Goal: Task Accomplishment & Management: Manage account settings

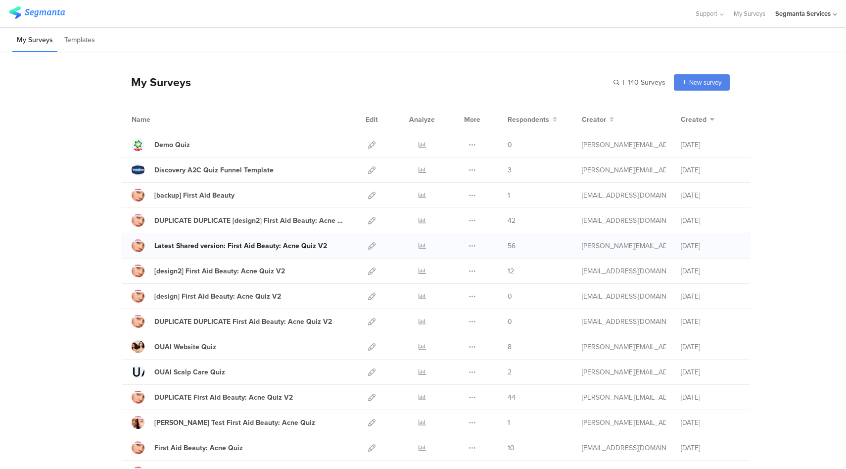
click at [235, 243] on div "Latest Shared version: First Aid Beauty: Acne Quiz V2" at bounding box center [240, 246] width 173 height 10
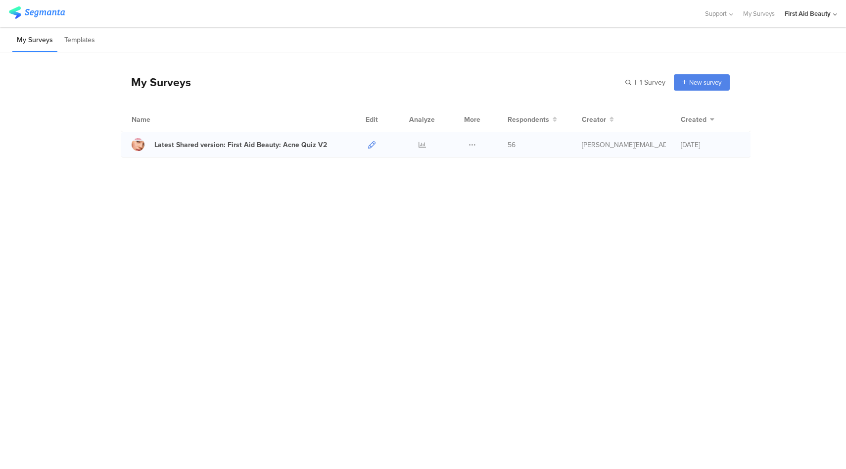
click at [374, 145] on icon at bounding box center [371, 144] width 7 height 7
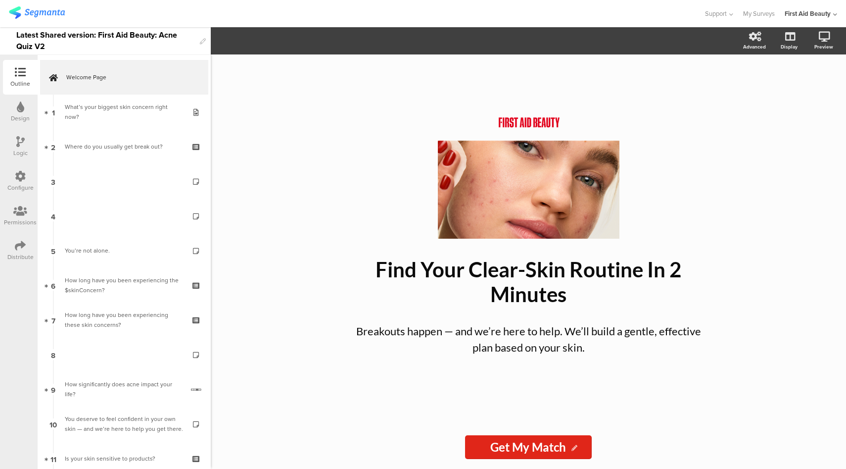
click at [822, 18] on div "First Aid Beauty" at bounding box center [811, 13] width 52 height 27
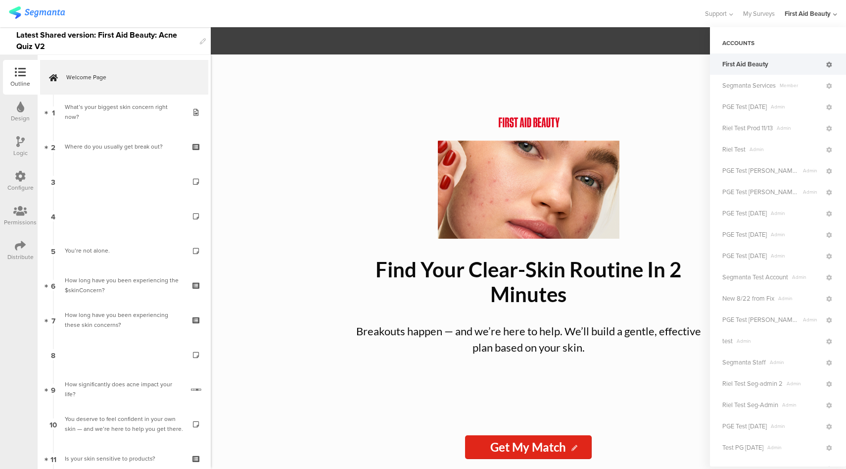
click at [826, 67] on icon at bounding box center [829, 65] width 6 height 6
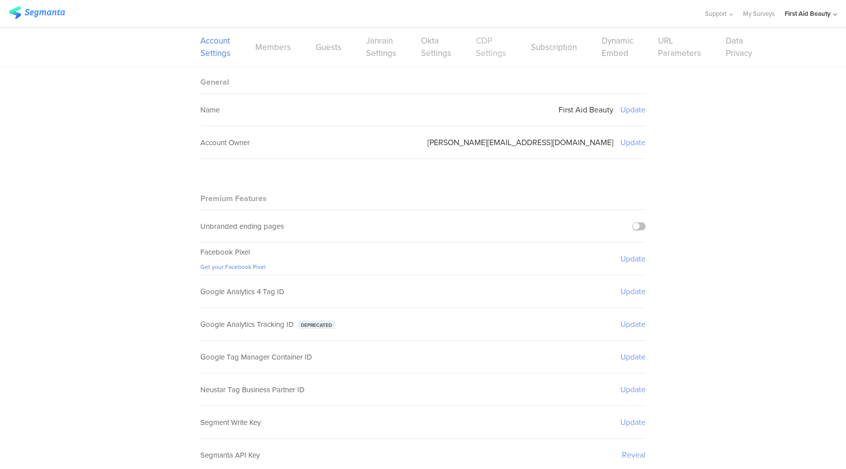
click at [497, 46] on link "CDP Settings" at bounding box center [491, 47] width 30 height 25
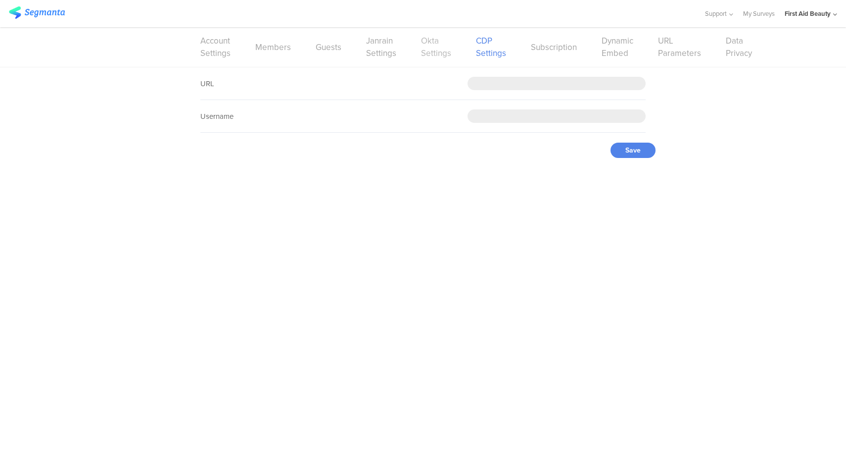
click at [421, 54] on link "Okta Settings" at bounding box center [436, 47] width 30 height 25
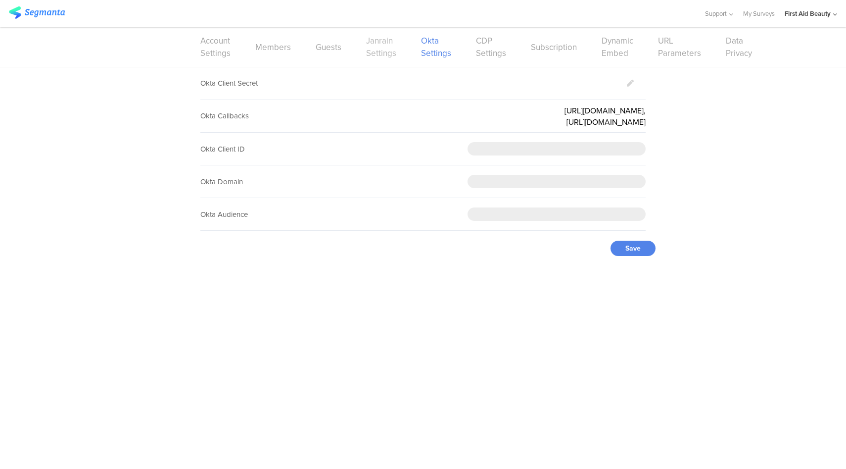
click at [374, 54] on link "Janrain Settings" at bounding box center [381, 47] width 30 height 25
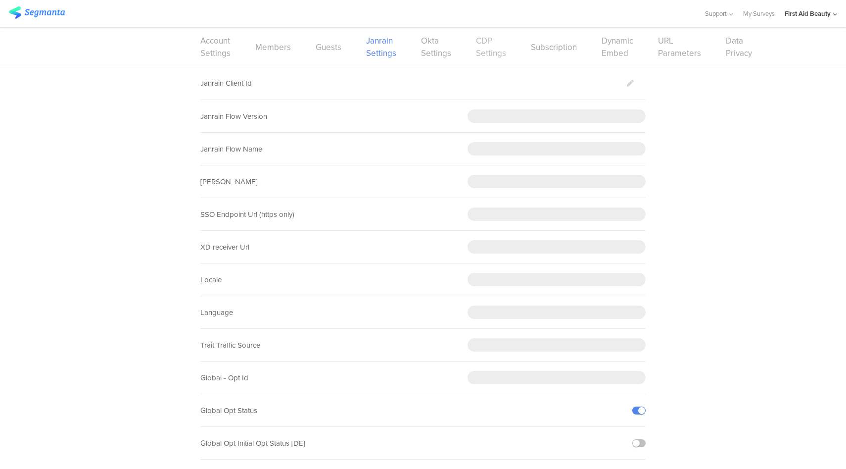
click at [482, 55] on link "CDP Settings" at bounding box center [491, 47] width 30 height 25
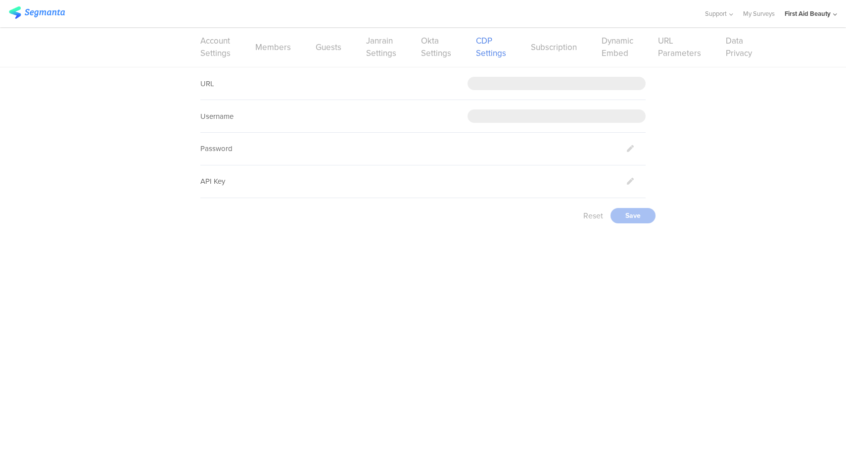
click at [820, 15] on div "First Aid Beauty" at bounding box center [808, 13] width 46 height 9
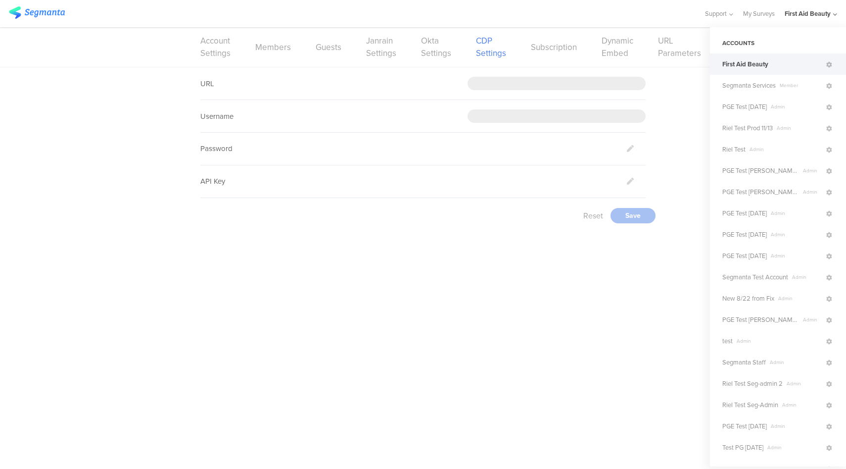
click at [792, 65] on span "First Aid Beauty" at bounding box center [774, 63] width 102 height 9
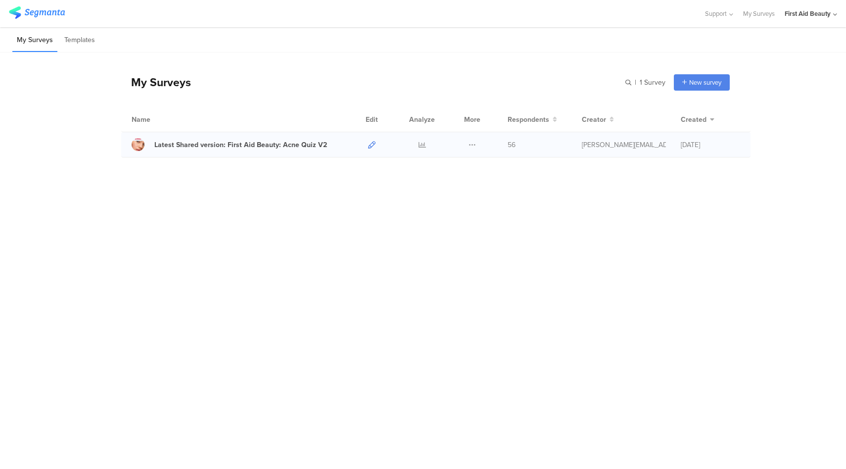
click at [374, 143] on icon at bounding box center [371, 144] width 7 height 7
click at [421, 145] on icon at bounding box center [422, 144] width 7 height 7
click at [371, 144] on icon at bounding box center [371, 144] width 7 height 7
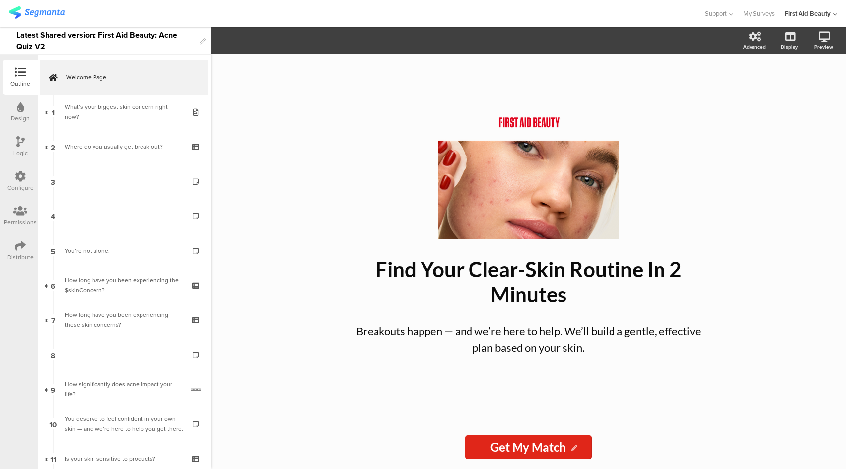
click at [75, 39] on div "Latest Shared version: First Aid Beauty: Acne Quiz V2" at bounding box center [105, 40] width 179 height 27
drag, startPoint x: 99, startPoint y: 36, endPoint x: 0, endPoint y: 37, distance: 99.0
click at [0, 37] on div "Latest Shared version: First Aid Beauty: Acne Quiz V2" at bounding box center [105, 41] width 211 height 28
click at [121, 39] on div "First Aid Beauty: Acne Quiz V2" at bounding box center [71, 41] width 110 height 16
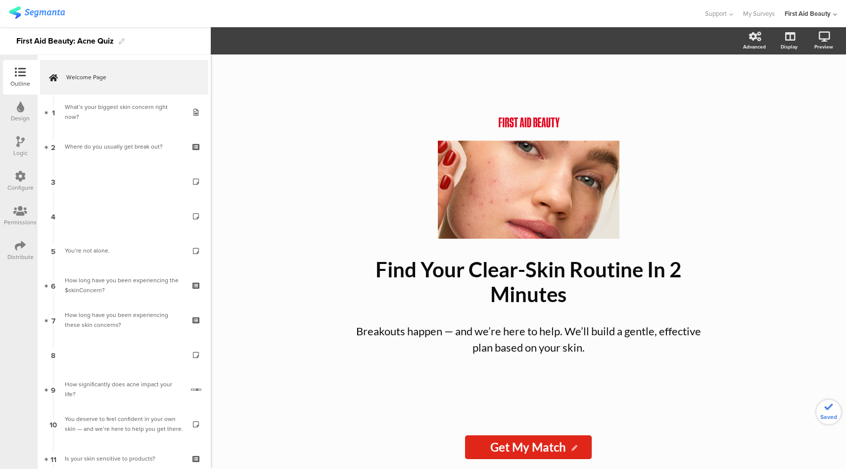
click at [412, 17] on div at bounding box center [352, 13] width 686 height 16
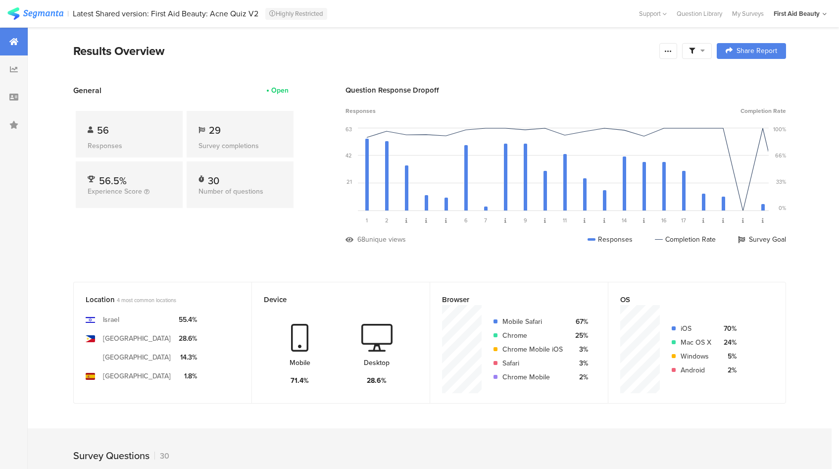
click at [670, 59] on div "Results Overview Confidence Level 95 % Preview survey Edit survey Export Result…" at bounding box center [429, 51] width 713 height 18
click at [670, 54] on icon at bounding box center [668, 51] width 8 height 8
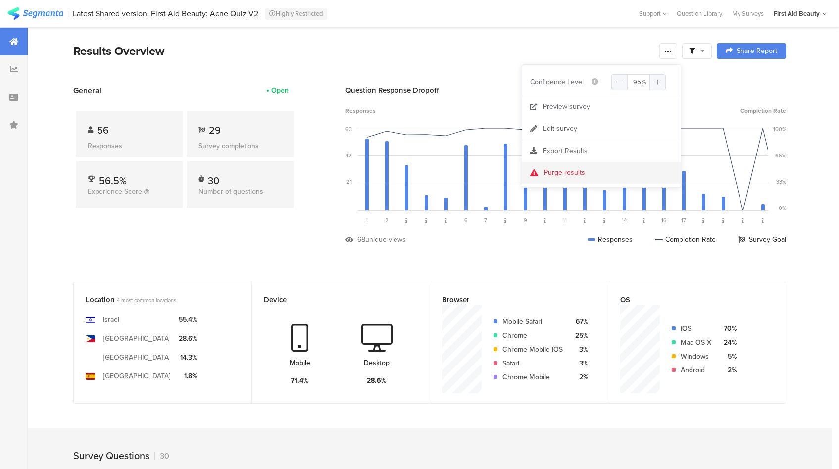
click at [575, 174] on div "Purge results" at bounding box center [564, 173] width 41 height 10
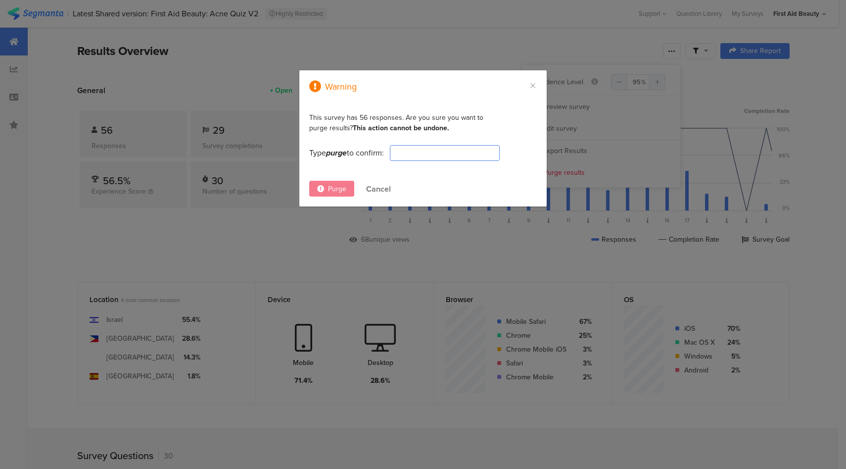
click at [428, 154] on input "dialog" at bounding box center [445, 153] width 110 height 16
type input "purge"
click at [334, 191] on span "Purge" at bounding box center [337, 189] width 18 height 10
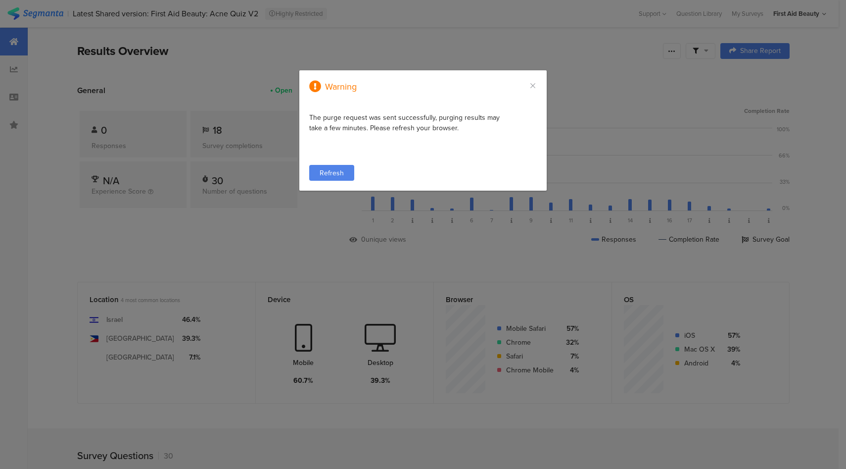
click at [319, 170] on div "Refresh" at bounding box center [331, 173] width 45 height 16
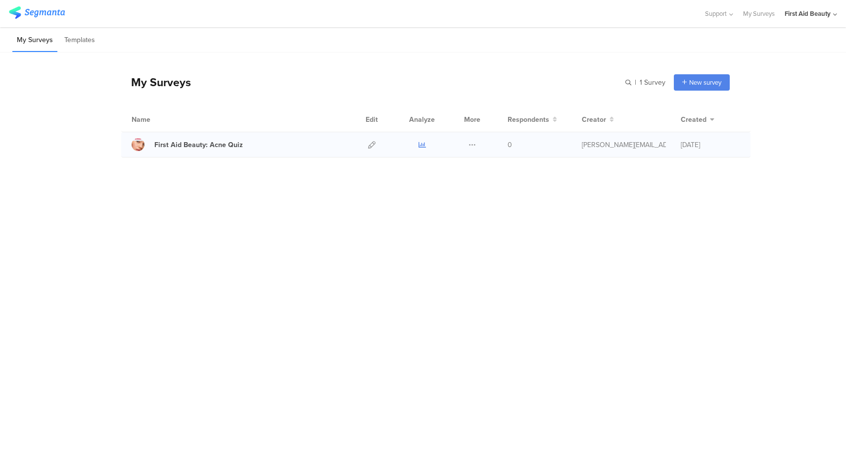
click at [419, 146] on icon at bounding box center [422, 144] width 7 height 7
click at [833, 15] on icon at bounding box center [835, 14] width 4 height 7
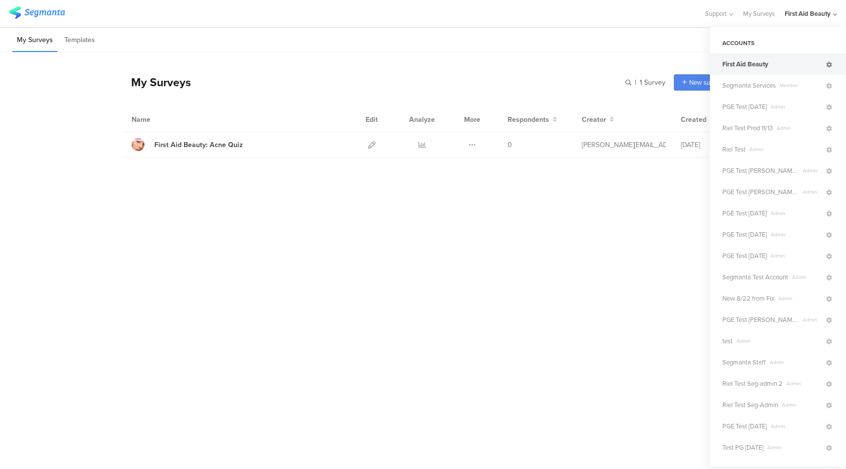
click at [826, 65] on icon at bounding box center [829, 65] width 6 height 6
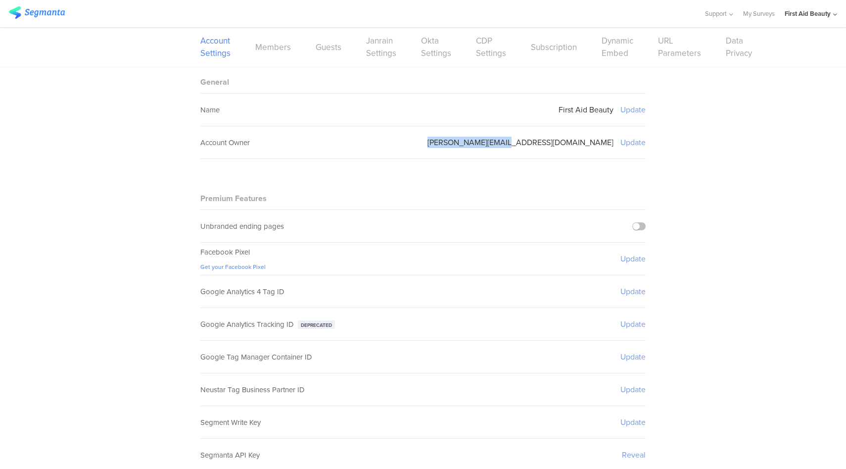
drag, startPoint x: 528, startPoint y: 137, endPoint x: 609, endPoint y: 144, distance: 81.9
click at [609, 144] on div "Account Owner johnson.ka.3@pg.com Update" at bounding box center [422, 142] width 445 height 33
copy sg-setting-value "johnson.ka.3@pg.com"
click at [756, 17] on link "My Surveys" at bounding box center [759, 13] width 32 height 27
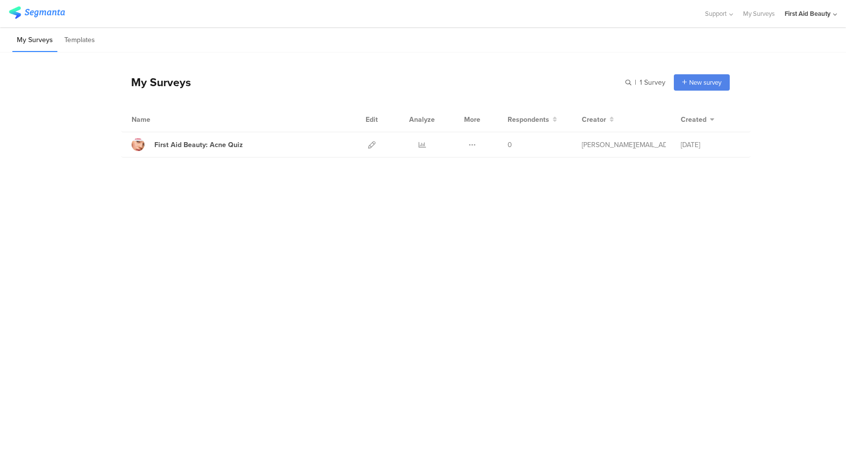
click at [507, 51] on div "My Surveys Templates" at bounding box center [423, 39] width 846 height 25
click at [818, 12] on div "First Aid Beauty" at bounding box center [808, 13] width 46 height 9
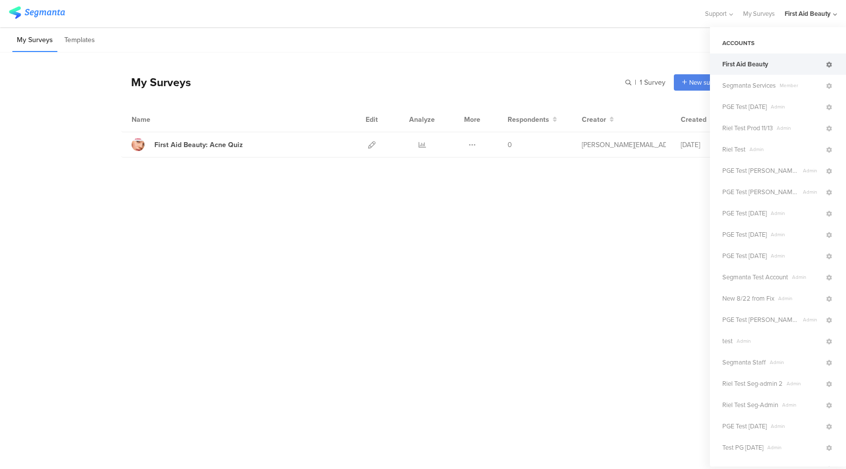
click at [826, 66] on icon at bounding box center [829, 65] width 6 height 6
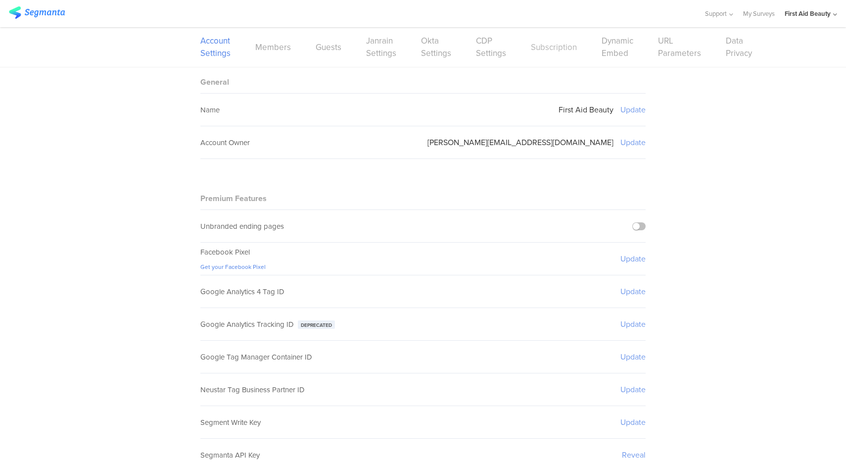
click at [561, 48] on link "Subscription" at bounding box center [554, 47] width 46 height 12
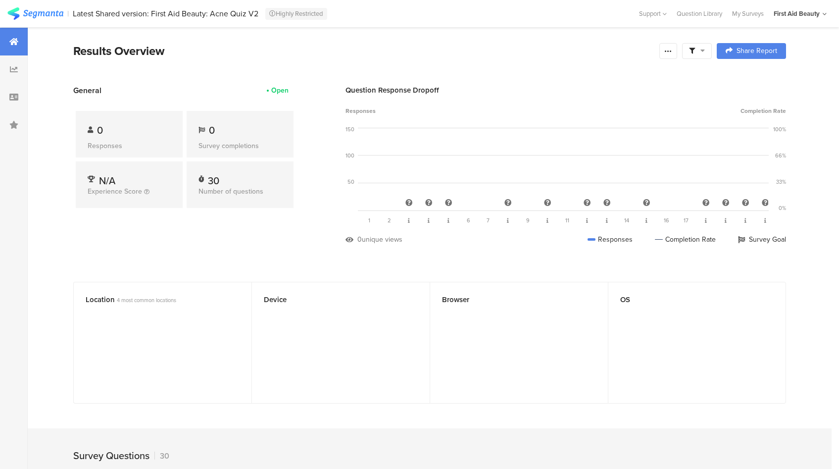
click at [9, 43] on div at bounding box center [14, 42] width 28 height 28
